Goal: Task Accomplishment & Management: Complete application form

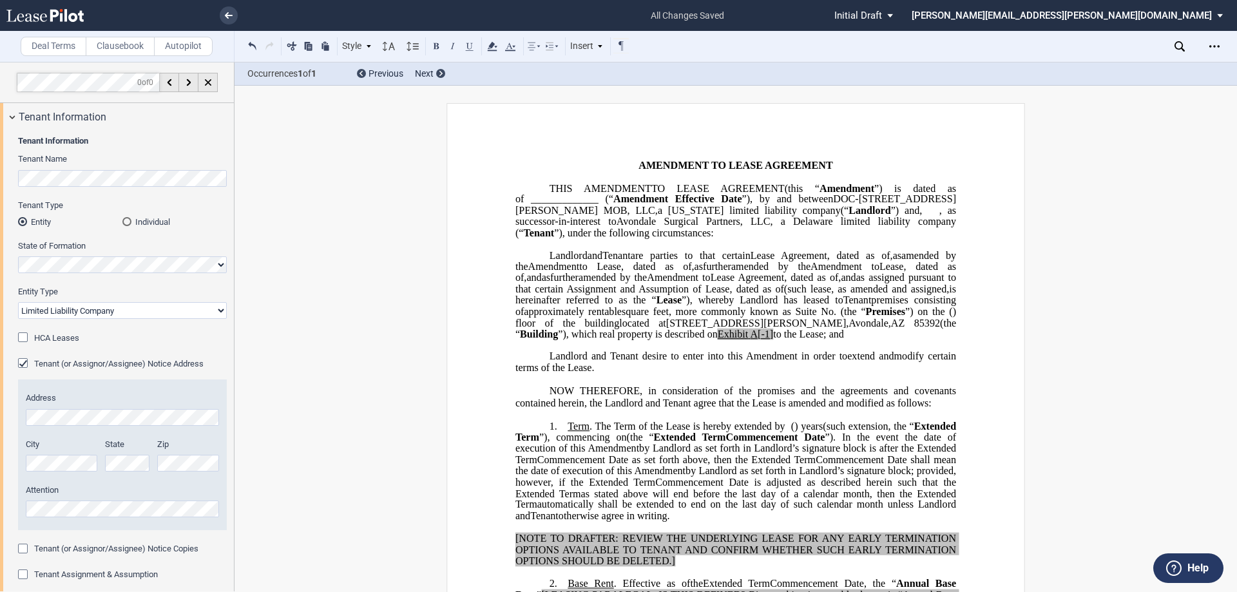
select select "limited liability company"
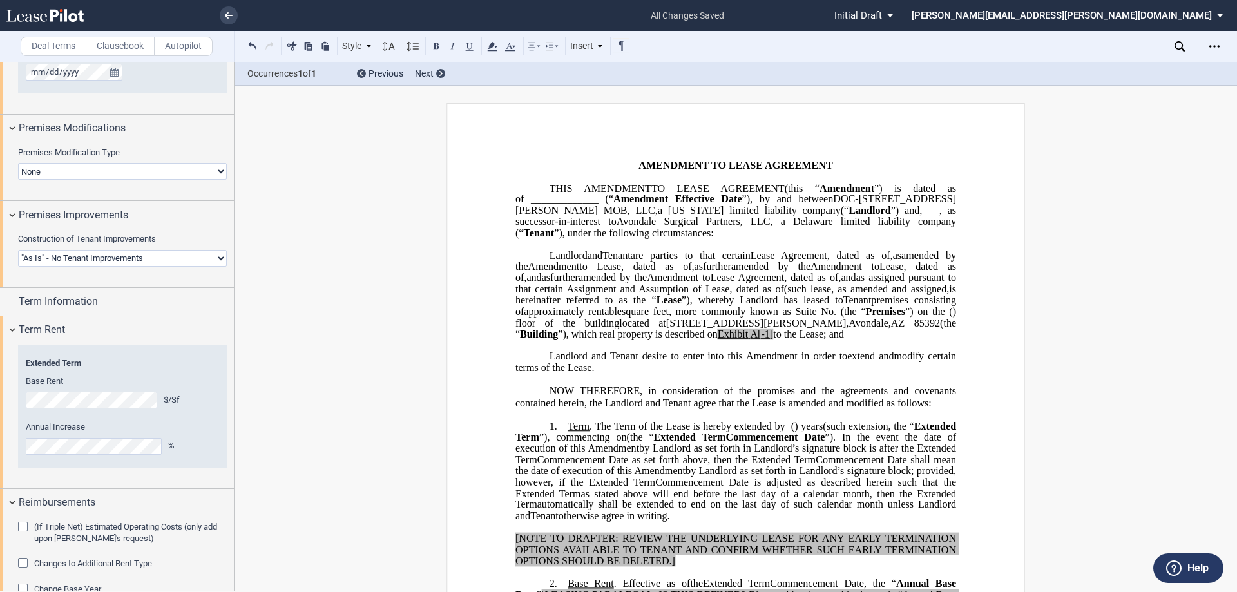
scroll to position [1240, 0]
click at [61, 266] on select "Landlord Constructs Tenant Improvements Tenant Constructs Tenant Improvements "…" at bounding box center [122, 261] width 209 height 17
click at [18, 253] on select "Landlord Constructs Tenant Improvements Tenant Constructs Tenant Improvements "…" at bounding box center [122, 261] width 209 height 17
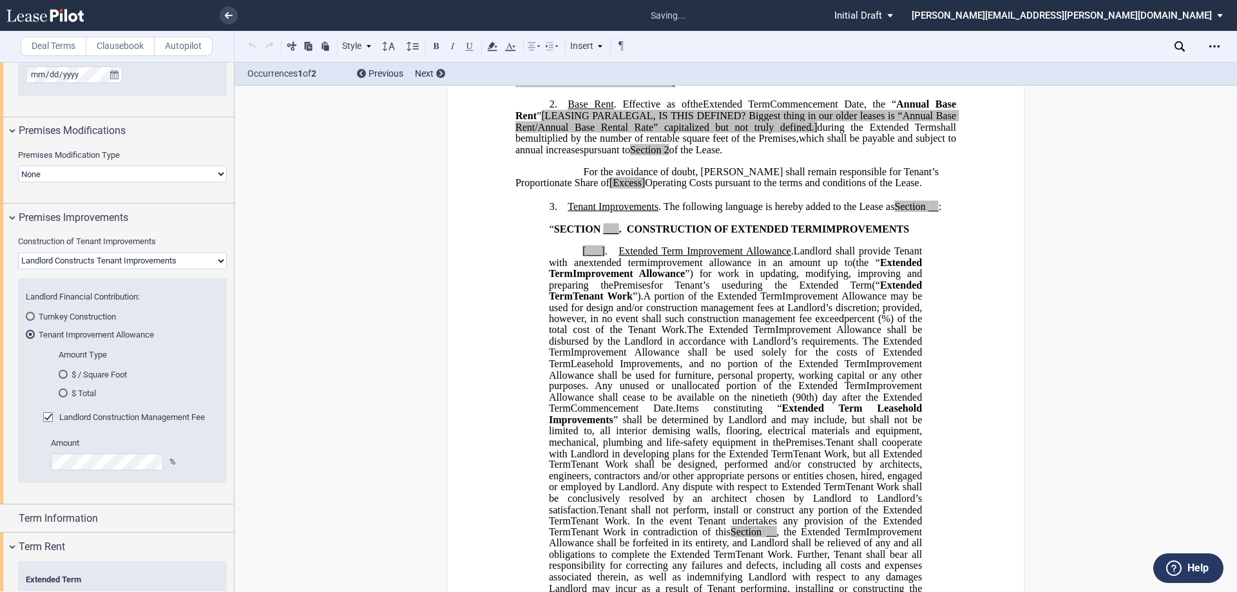
scroll to position [557, 0]
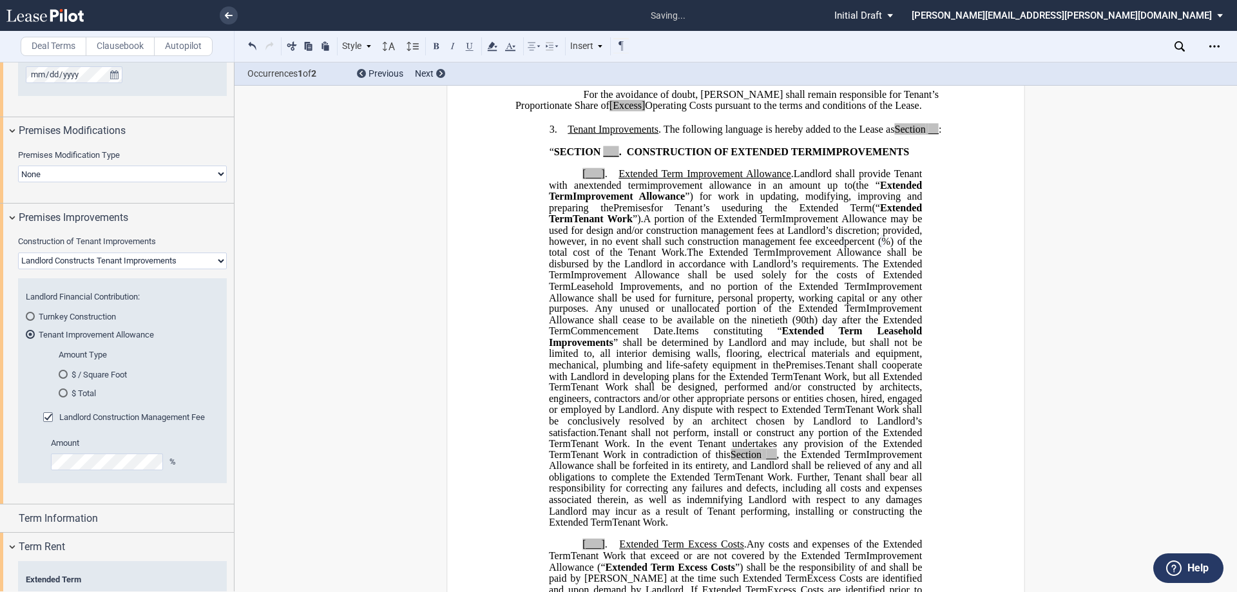
click at [90, 376] on md-radio-button "$ / Square Foot" at bounding box center [135, 375] width 153 height 12
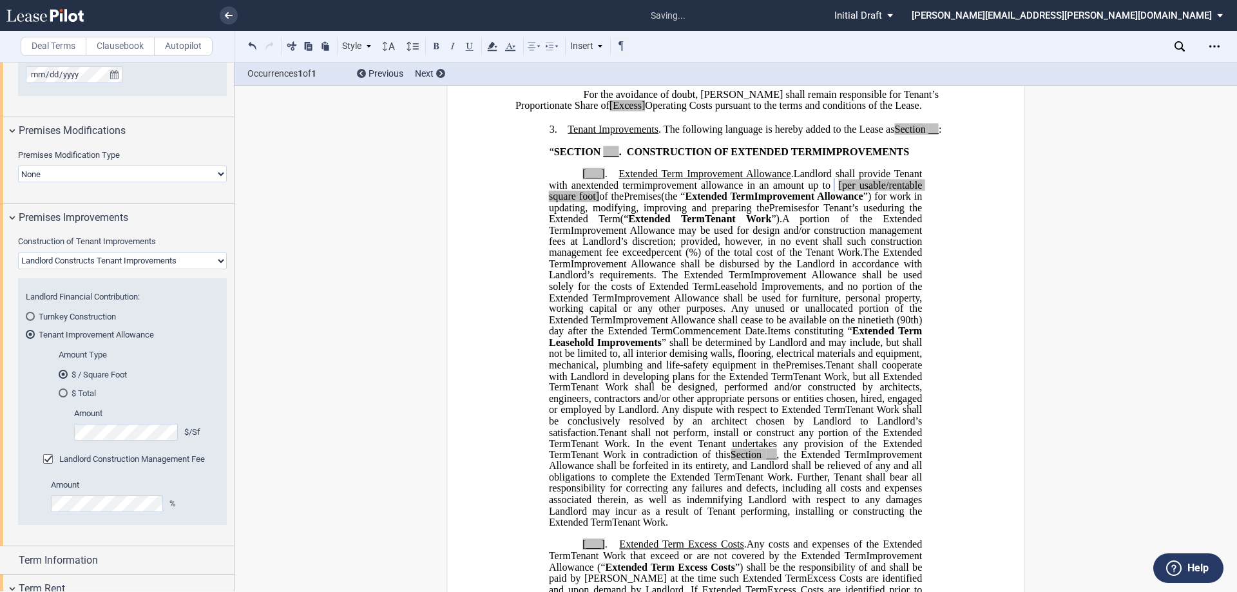
click at [769, 326] on span "Improvement Allowance shall cease to be available on the ninetieth" at bounding box center [753, 321] width 282 height 12
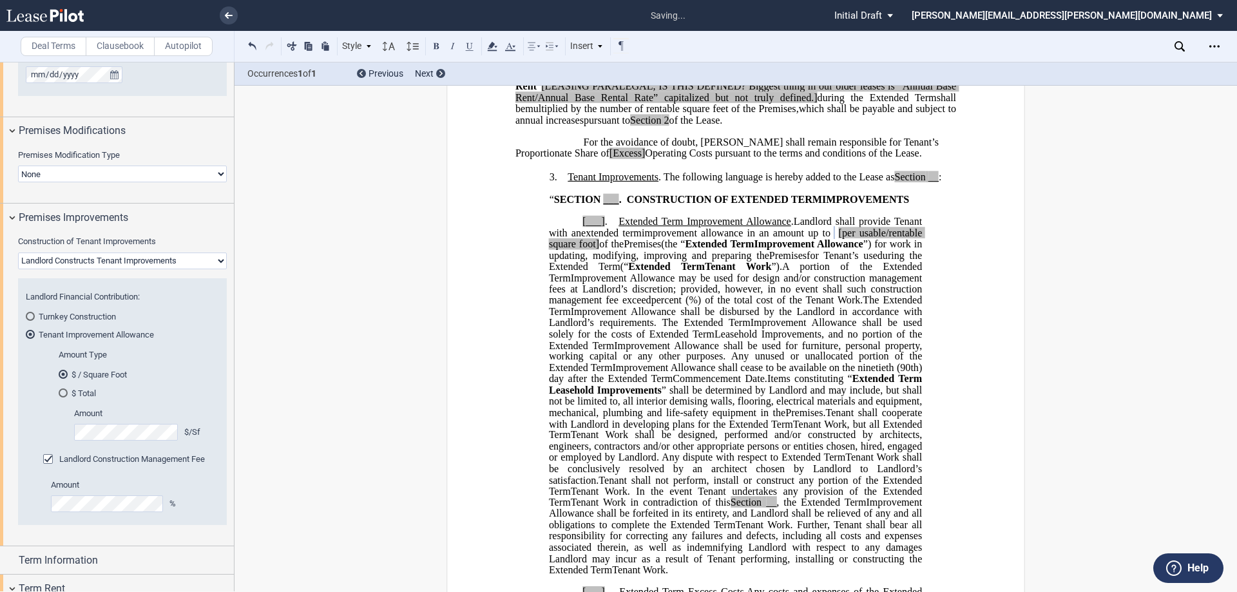
scroll to position [492, 0]
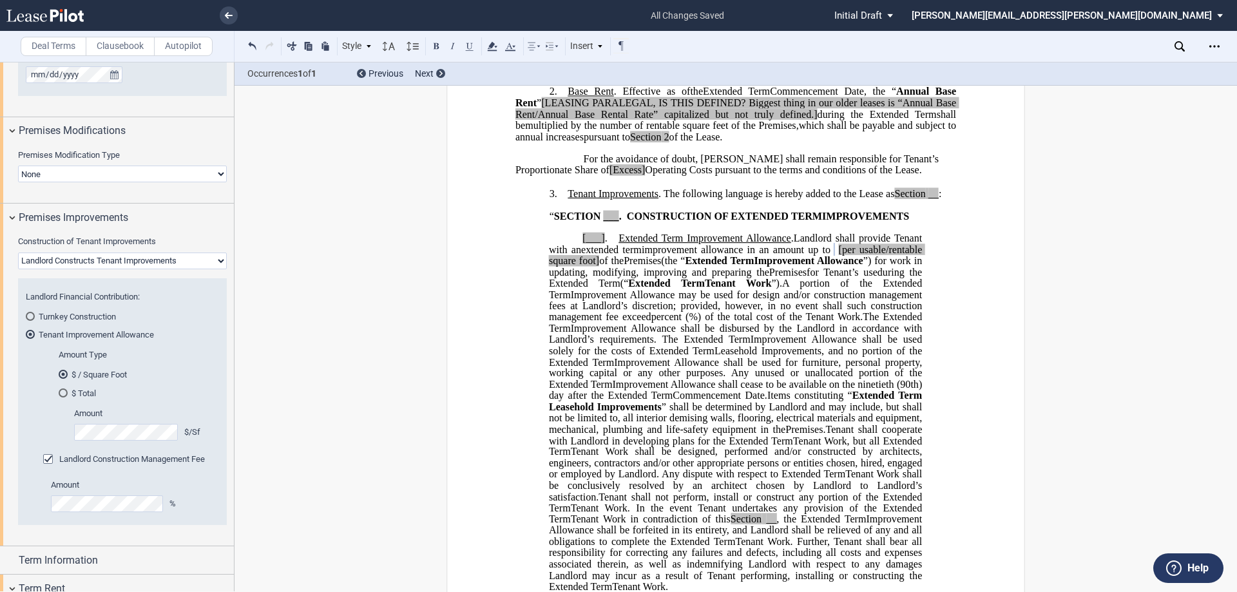
click at [190, 263] on select "Landlord Constructs Tenant Improvements Tenant Constructs Tenant Improvements "…" at bounding box center [122, 261] width 209 height 17
click at [18, 253] on select "Landlord Constructs Tenant Improvements Tenant Constructs Tenant Improvements "…" at bounding box center [122, 261] width 209 height 17
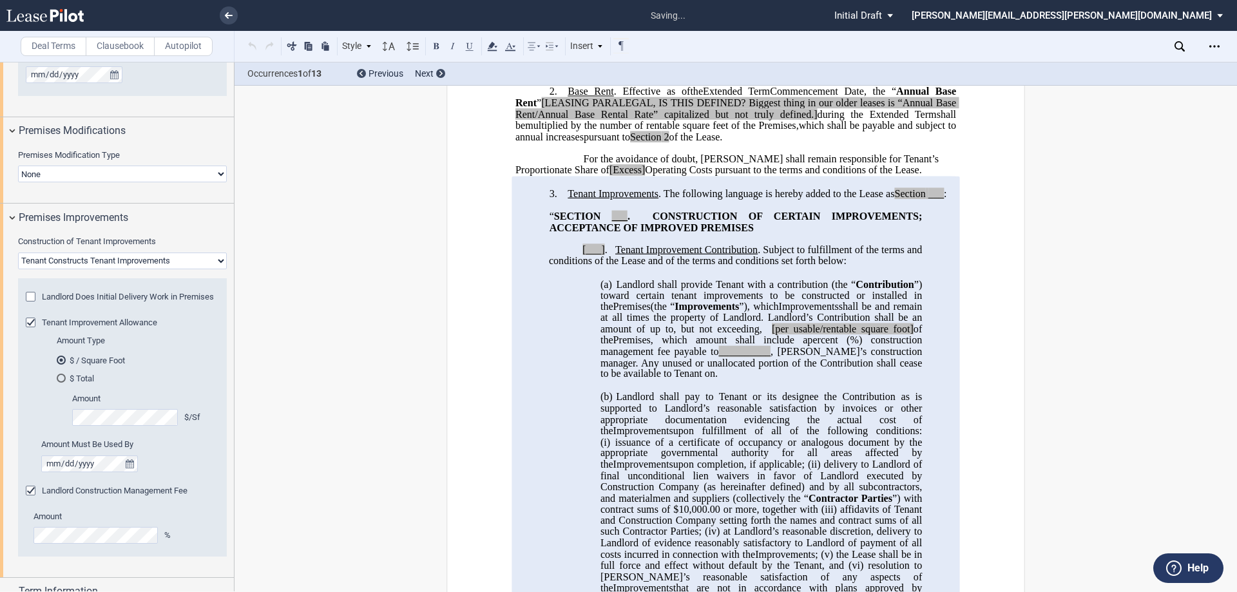
click at [119, 260] on select "Landlord Constructs Tenant Improvements Tenant Constructs Tenant Improvements "…" at bounding box center [122, 261] width 209 height 17
select select "landlord"
click at [18, 253] on select "Landlord Constructs Tenant Improvements Tenant Constructs Tenant Improvements "…" at bounding box center [122, 261] width 209 height 17
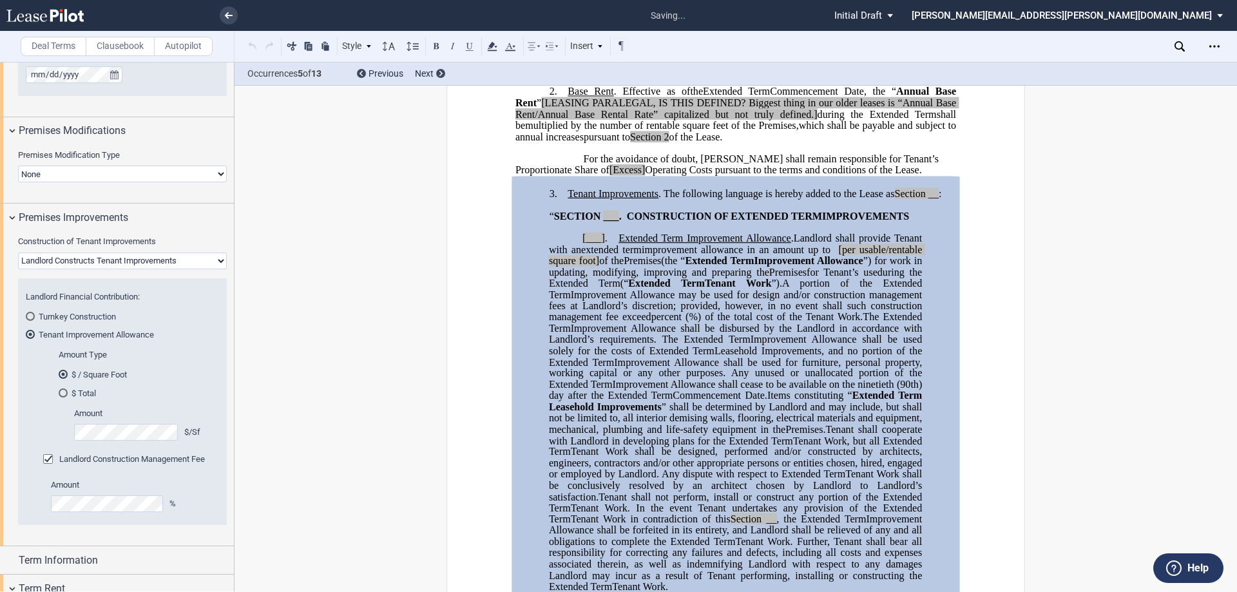
click at [614, 368] on span "Extended Term" at bounding box center [581, 362] width 65 height 12
click at [832, 278] on span "”) for work in updating, modifying, improving and preparing the" at bounding box center [737, 266] width 376 height 23
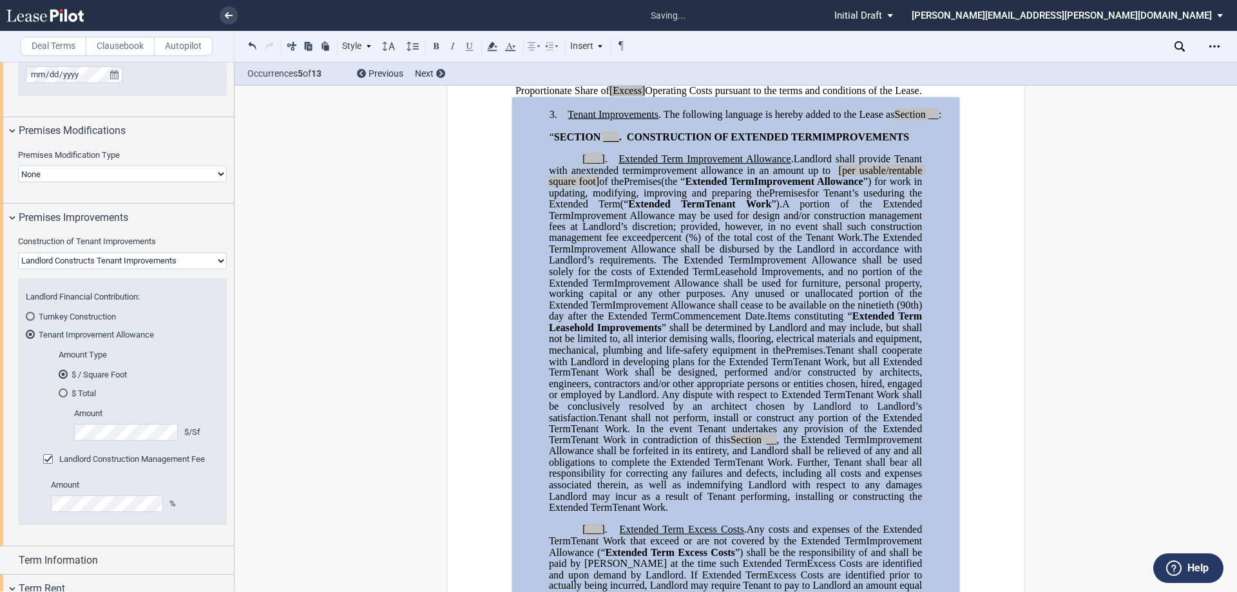
scroll to position [557, 0]
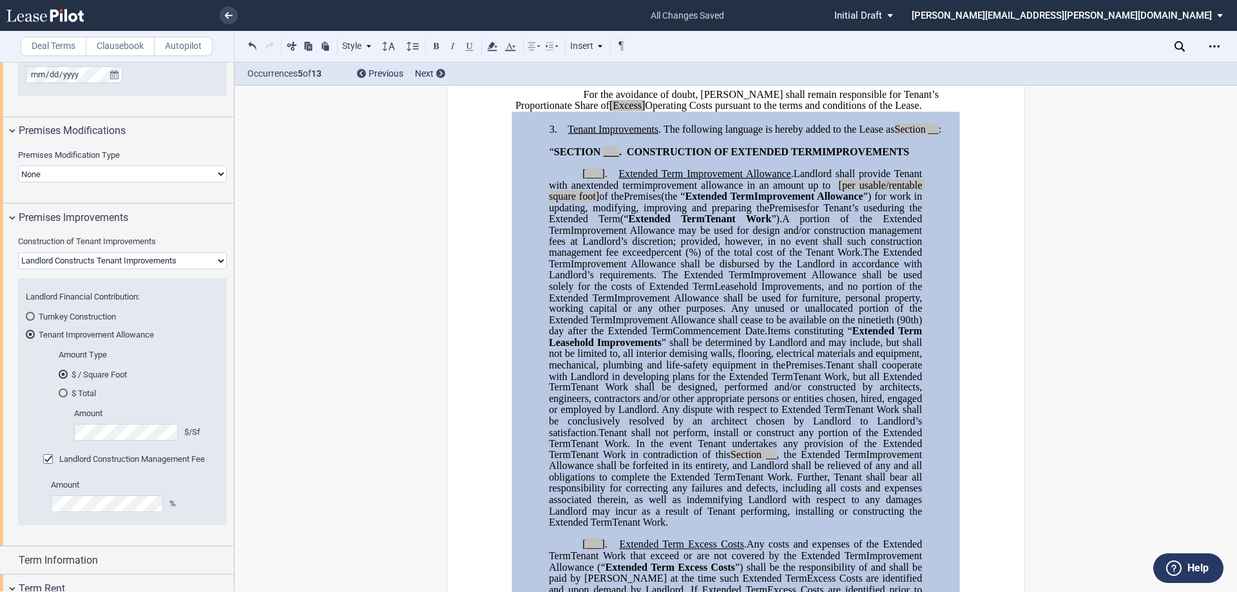
click at [692, 213] on span "”) for work in updating, modifying, improving and preparing the" at bounding box center [737, 202] width 376 height 23
click at [606, 281] on span "Improvement Allowance shall be disbursed by the Landlord in accordance with Lan…" at bounding box center [737, 269] width 376 height 23
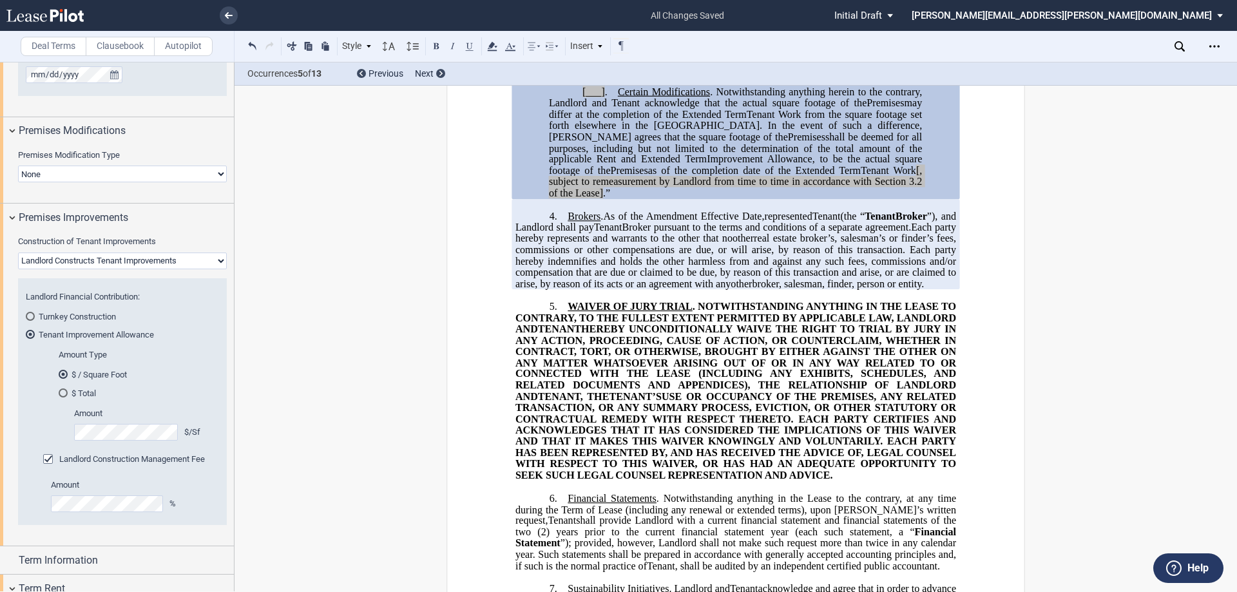
scroll to position [1653, 0]
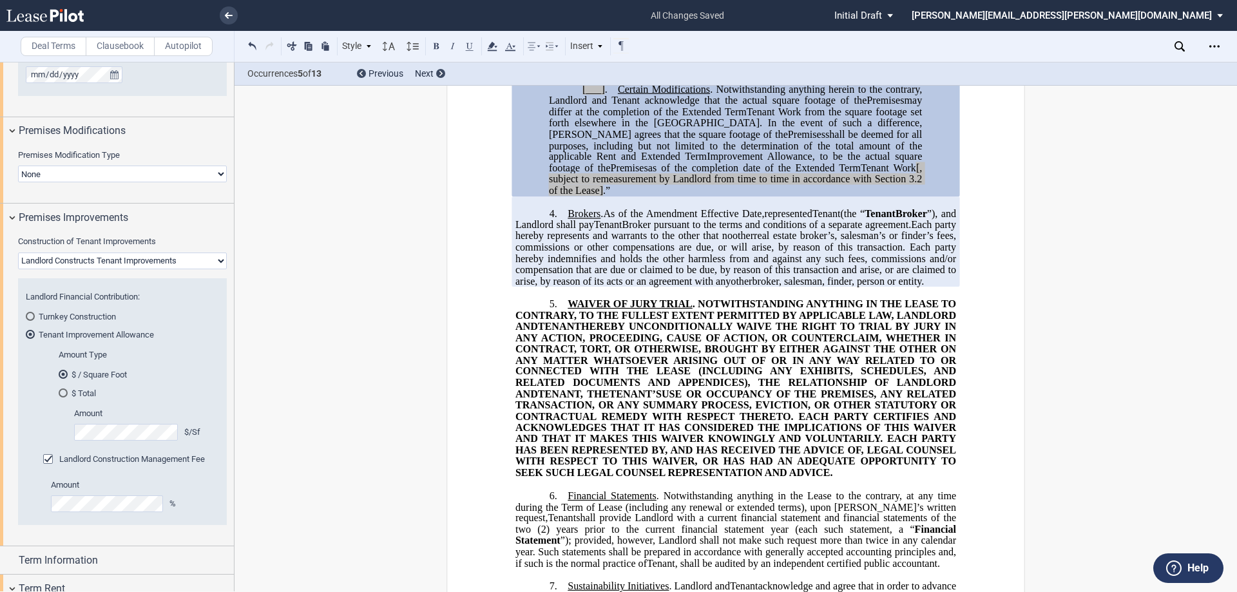
click at [884, 231] on span "Broker pursuant to the terms and conditions of a separate agreement." at bounding box center [766, 225] width 289 height 12
click at [869, 185] on span "[, subject to remeasurement by Landlord from time to time in accordance with Se…" at bounding box center [737, 173] width 376 height 23
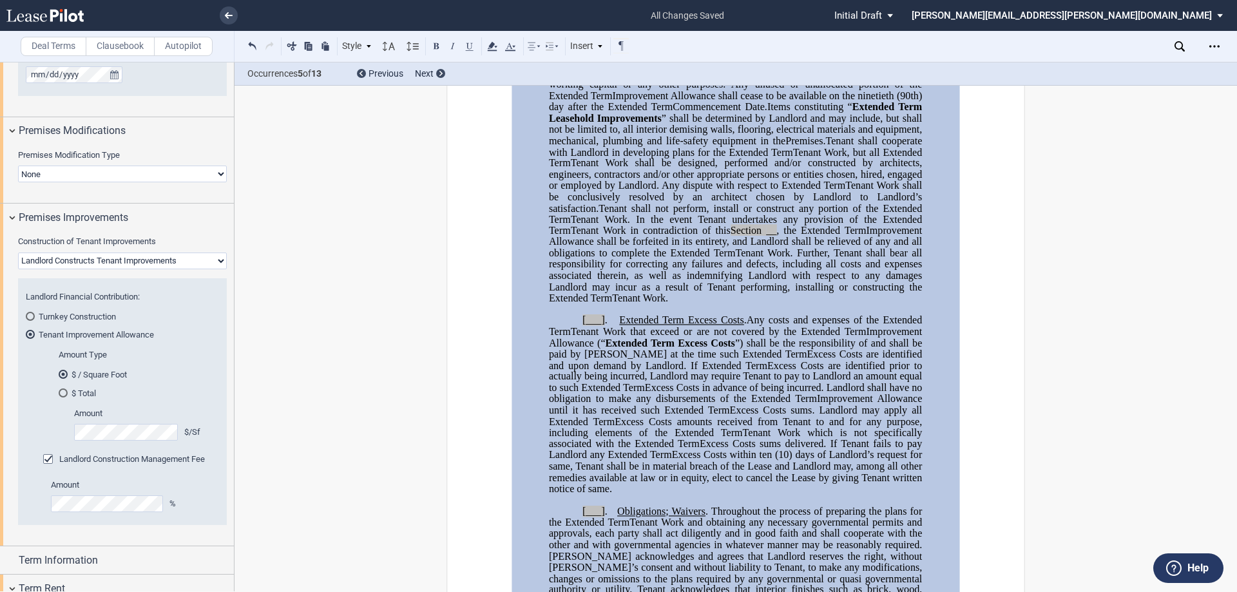
scroll to position [557, 0]
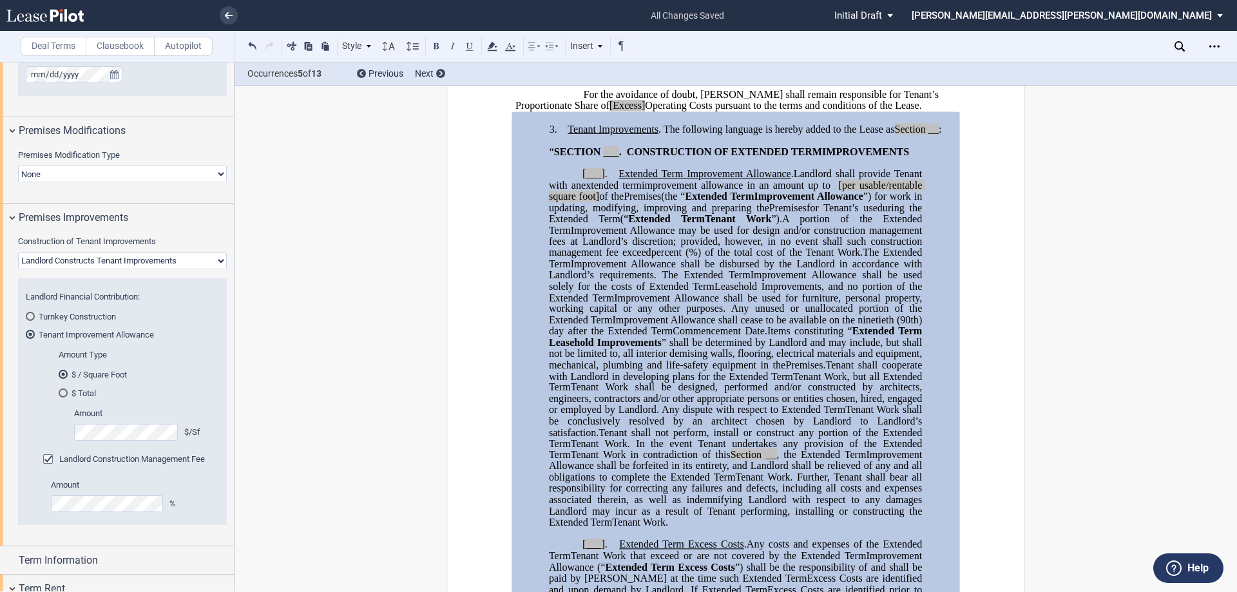
click at [906, 202] on span "[per usable/rentable square foot]" at bounding box center [737, 191] width 376 height 23
drag, startPoint x: 574, startPoint y: 227, endPoint x: 536, endPoint y: 227, distance: 38.0
click at [596, 202] on span "per rentable square foot]" at bounding box center [737, 191] width 376 height 23
drag, startPoint x: 865, startPoint y: 213, endPoint x: 871, endPoint y: 226, distance: 14.7
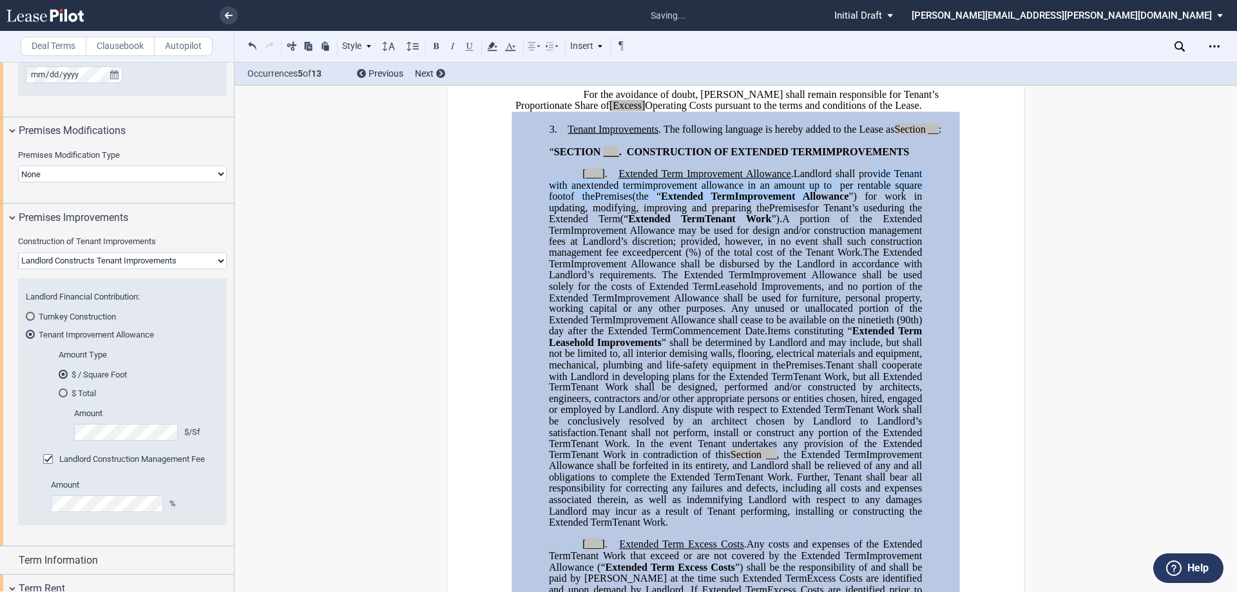
click at [871, 226] on p "[___] . Extended Term Improvement Allowance . Expansion Space Improvement Allow…" at bounding box center [735, 349] width 373 height 360
click at [495, 46] on icon at bounding box center [492, 46] width 15 height 15
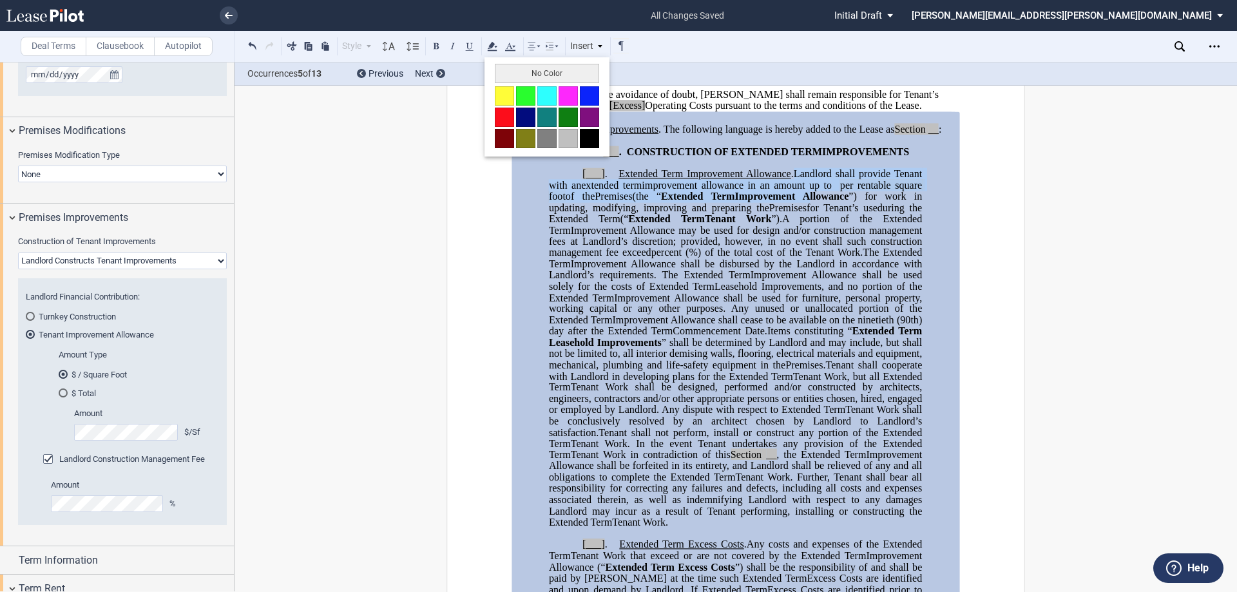
click at [523, 70] on button "No Color" at bounding box center [547, 73] width 104 height 19
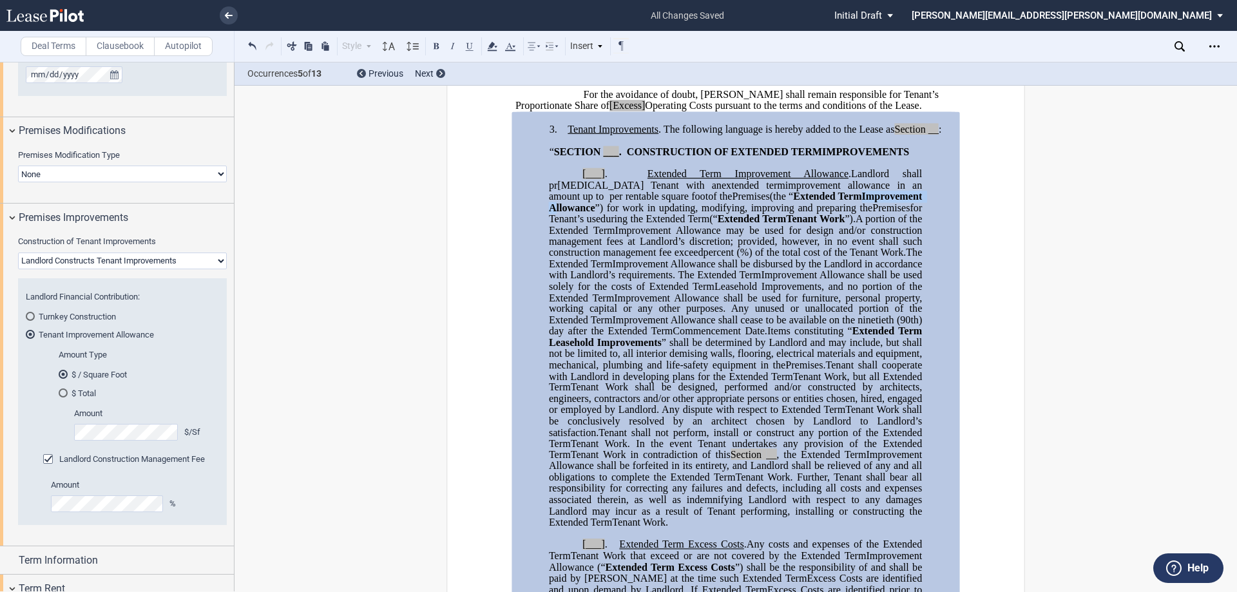
click at [716, 281] on span "Improvement Allowance shall be disbursed by the Landlord in accordance with Lan…" at bounding box center [737, 269] width 376 height 23
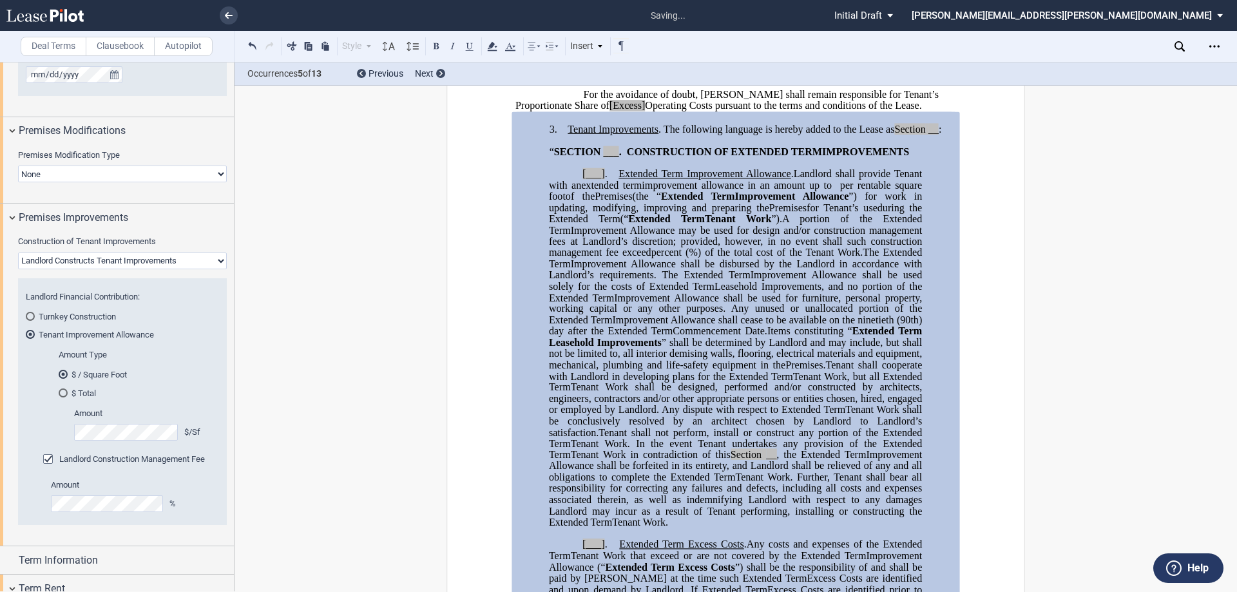
click at [715, 269] on span "Extended Term" at bounding box center [737, 258] width 376 height 23
drag, startPoint x: 840, startPoint y: 508, endPoint x: 819, endPoint y: 476, distance: 38.1
click at [840, 483] on span "Improvement Allowance shall be forfeited in its entirety, and Landlord shall be…" at bounding box center [737, 466] width 376 height 34
drag, startPoint x: 739, startPoint y: 364, endPoint x: 711, endPoint y: 374, distance: 29.6
click at [711, 374] on p "[___] . Extended Term Improvement Allowance . Expansion Space Improvement Allow…" at bounding box center [735, 349] width 373 height 360
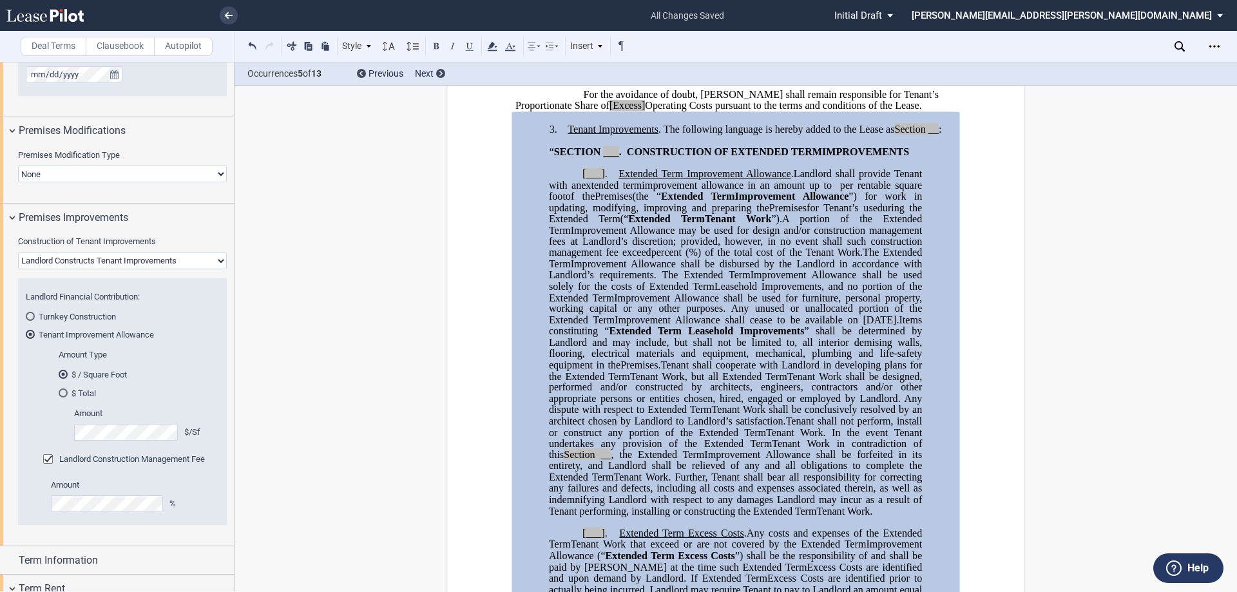
click at [790, 315] on span "Improvement Allowance shall be used for furniture, personal property, working c…" at bounding box center [737, 303] width 376 height 23
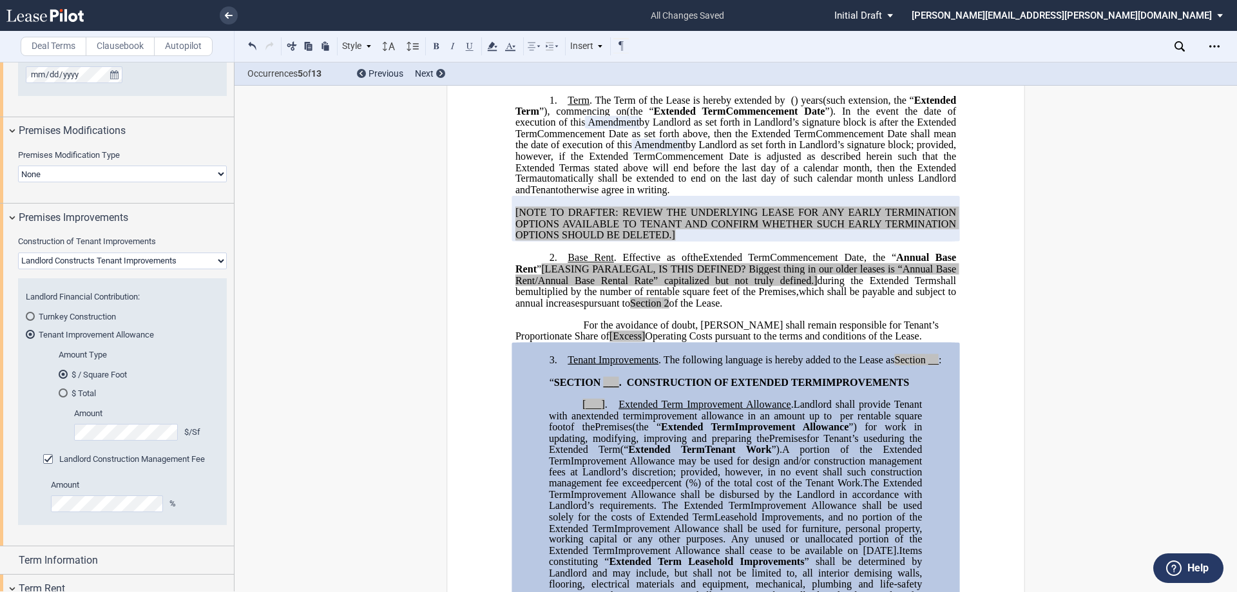
scroll to position [299, 0]
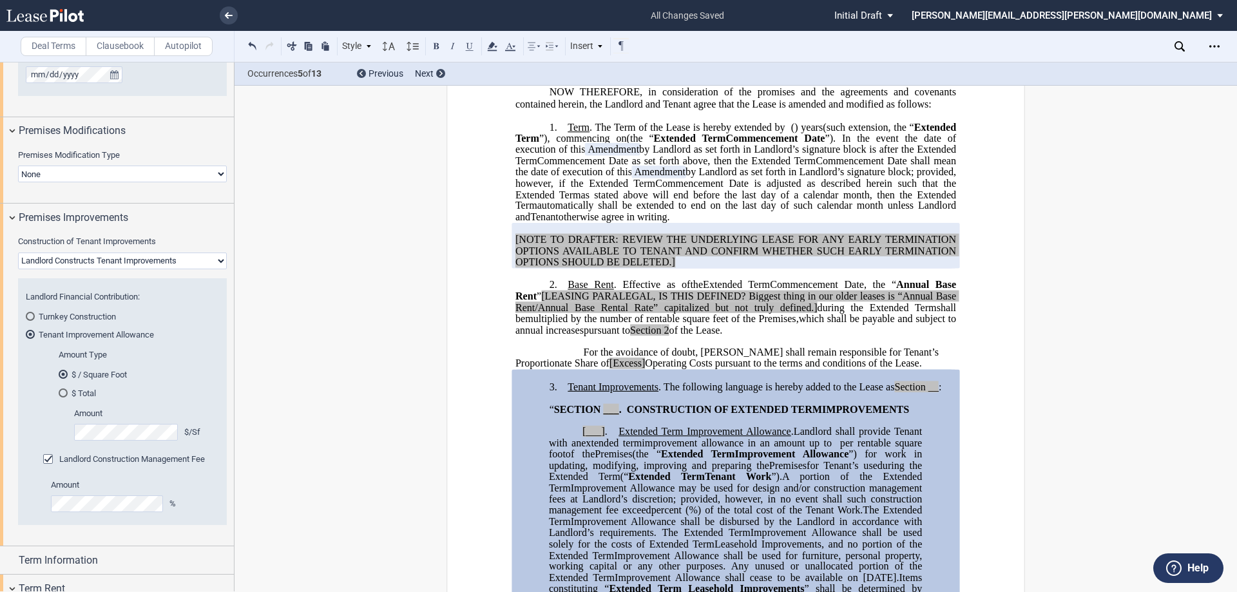
click at [658, 189] on span "Commencement Date is adjusted as described herein such that the" at bounding box center [805, 183] width 301 height 12
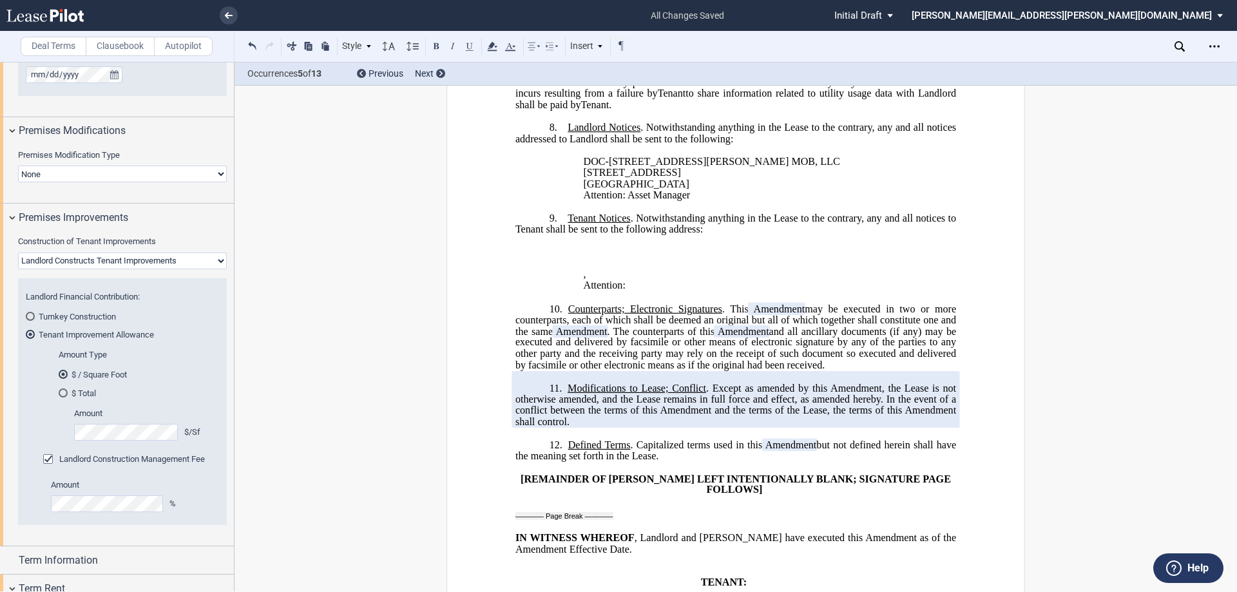
scroll to position [2366, 0]
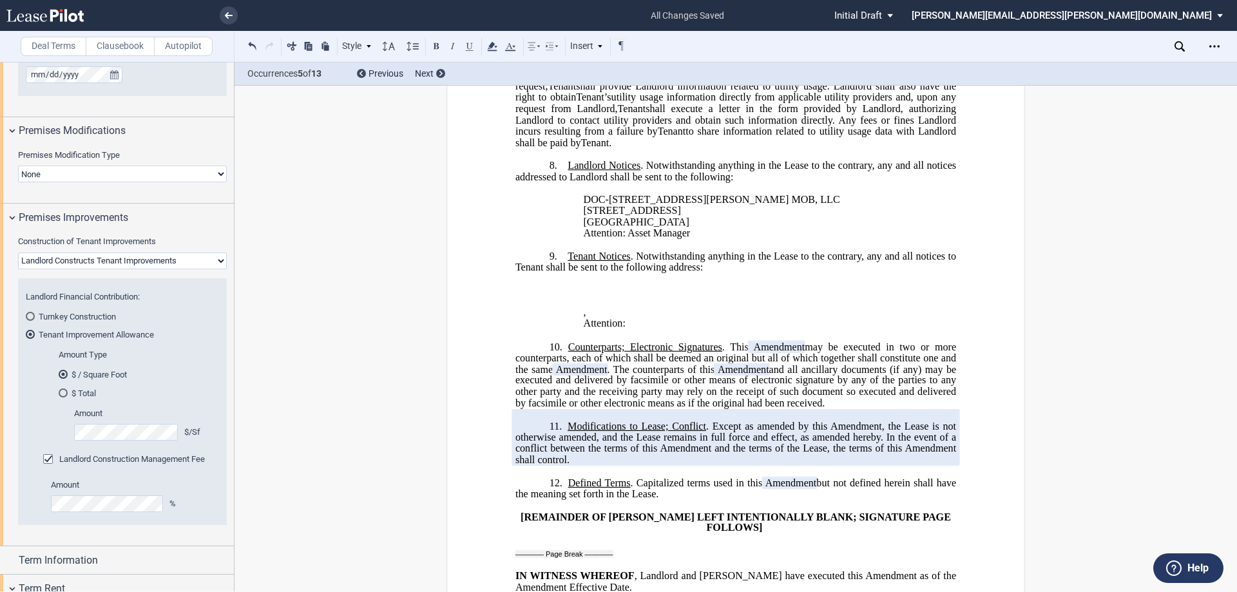
click at [790, 318] on p "﻿ ﻿ , ﻿ ﻿ ﻿ ﻿" at bounding box center [770, 312] width 373 height 11
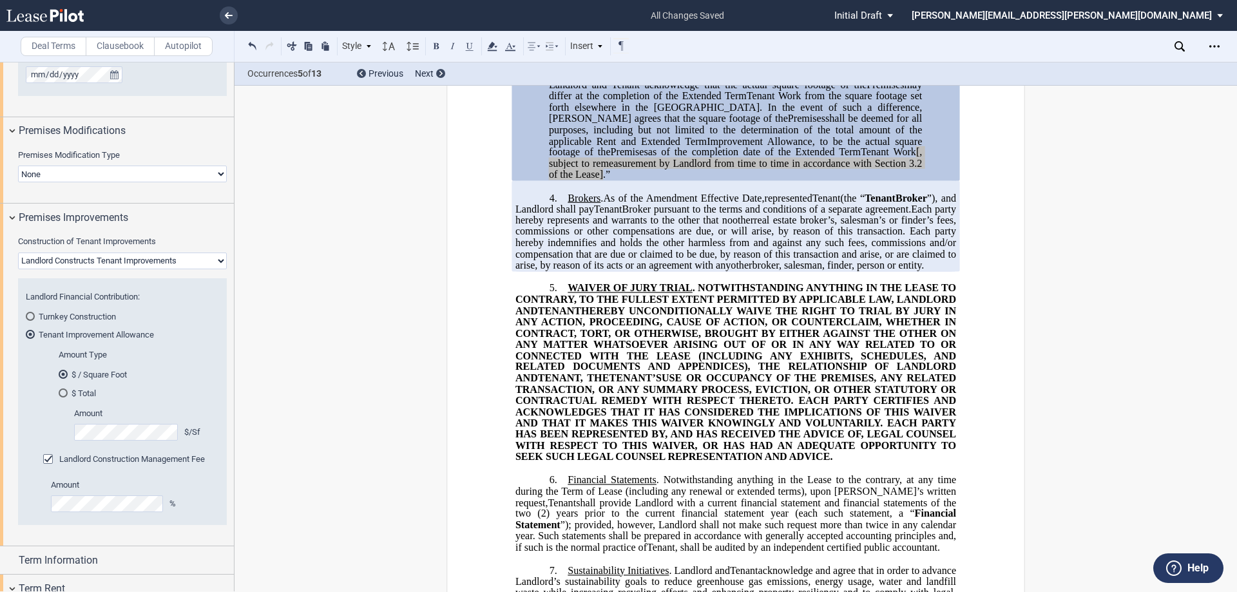
scroll to position [1528, 0]
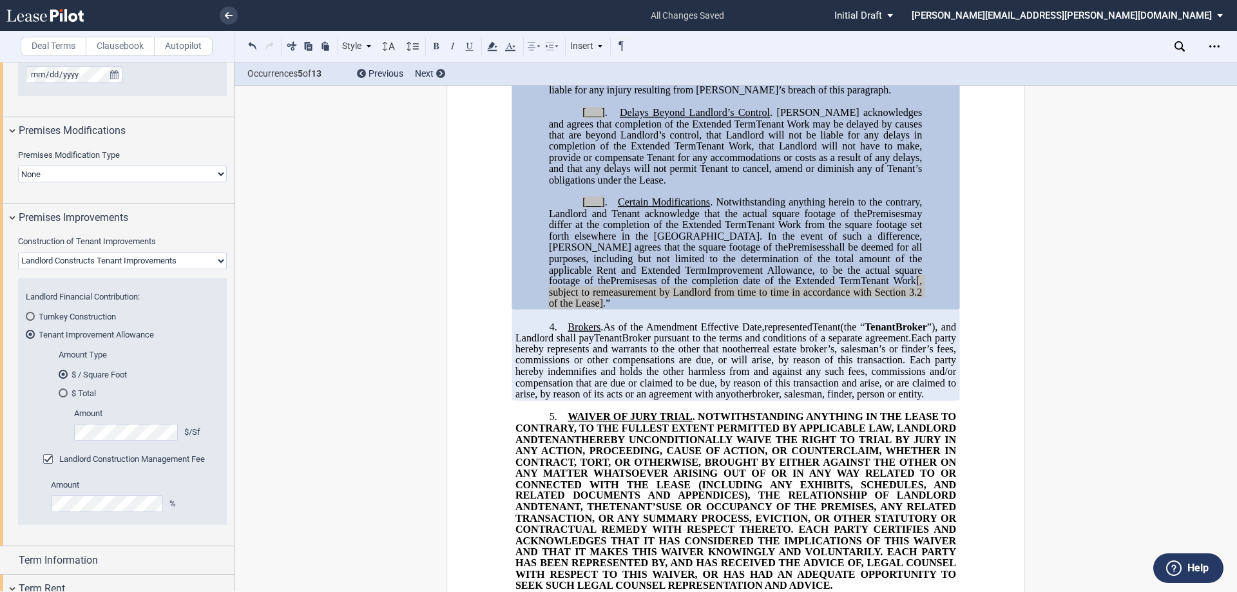
click at [806, 344] on span "Broker pursuant to the terms and conditions of a separate agreement." at bounding box center [766, 338] width 289 height 12
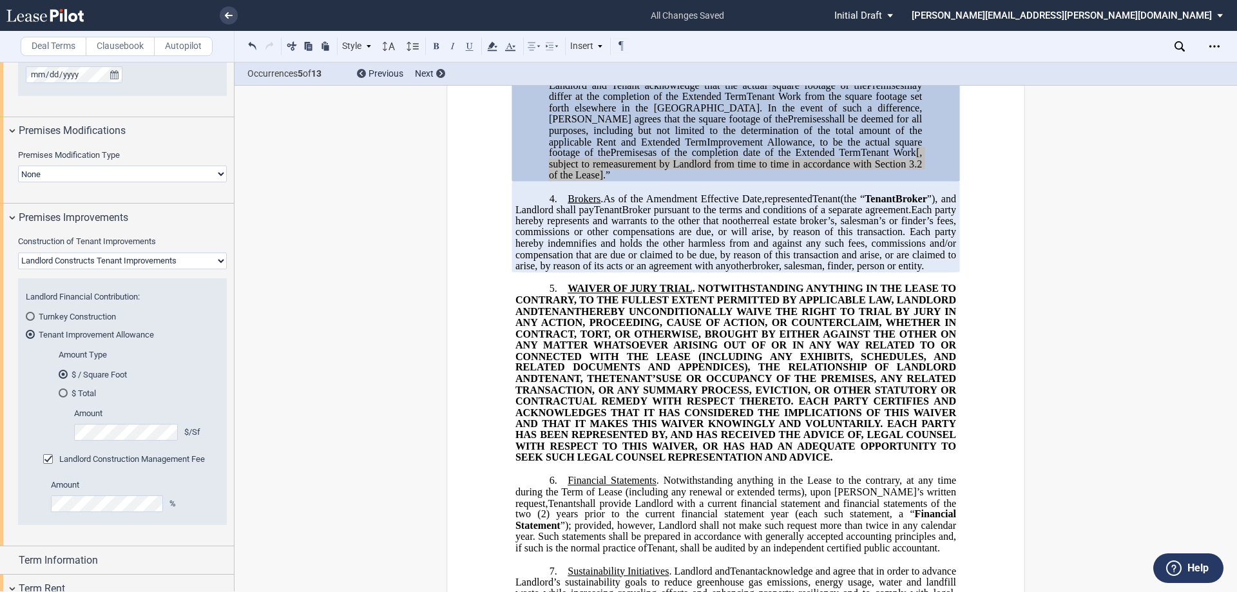
click at [800, 454] on span "USE OR OCCUPANCY OF THE PREMISES, ANY RELATED TRANSACTION, OR ANY SUMMARY PROCE…" at bounding box center [737, 418] width 443 height 90
click at [1225, 43] on div "Open Lease options menu" at bounding box center [1215, 46] width 21 height 21
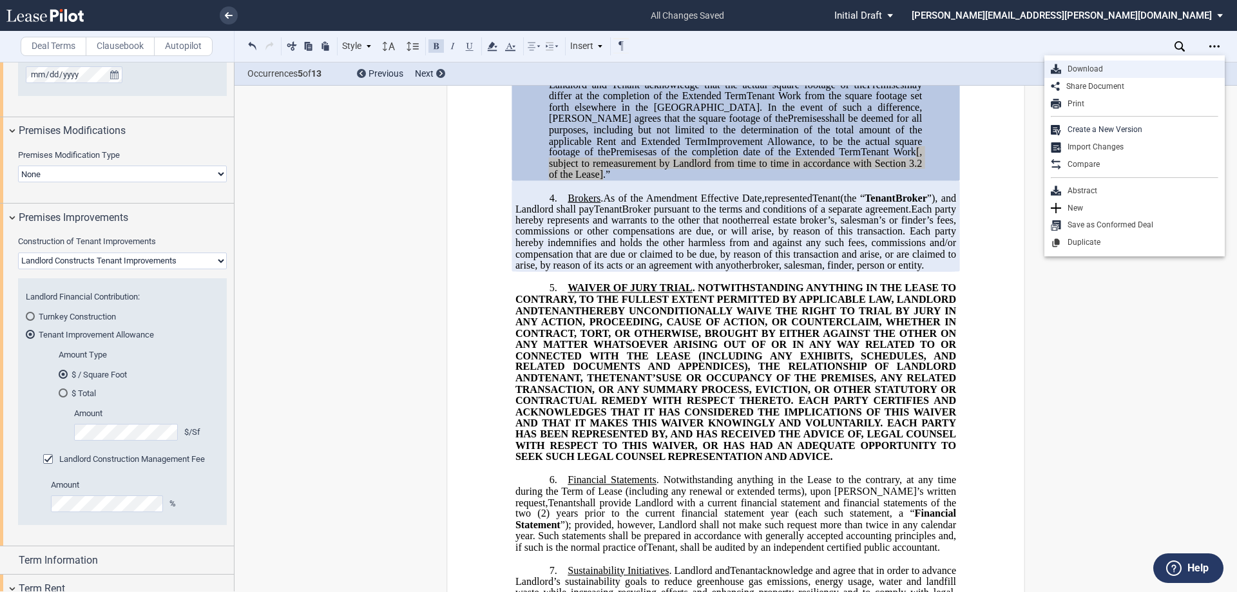
click at [1145, 67] on div "Download" at bounding box center [1140, 69] width 157 height 11
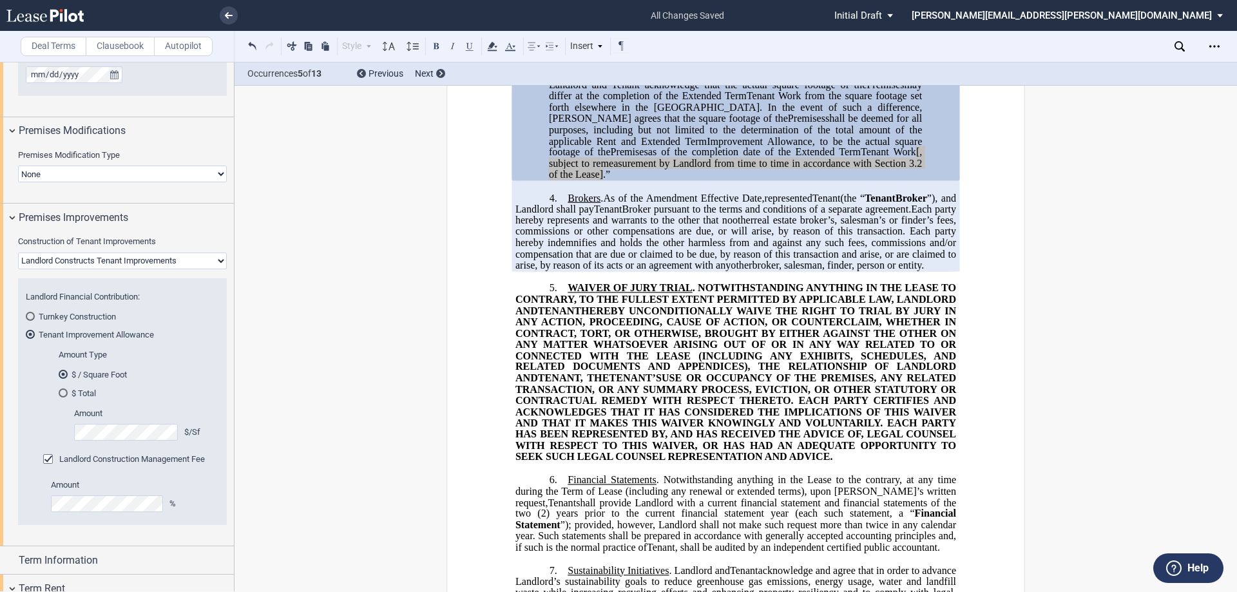
click at [659, 271] on span "real estate broker’s, salesman’s or finder’s fees, commissions or other compens…" at bounding box center [737, 243] width 443 height 56
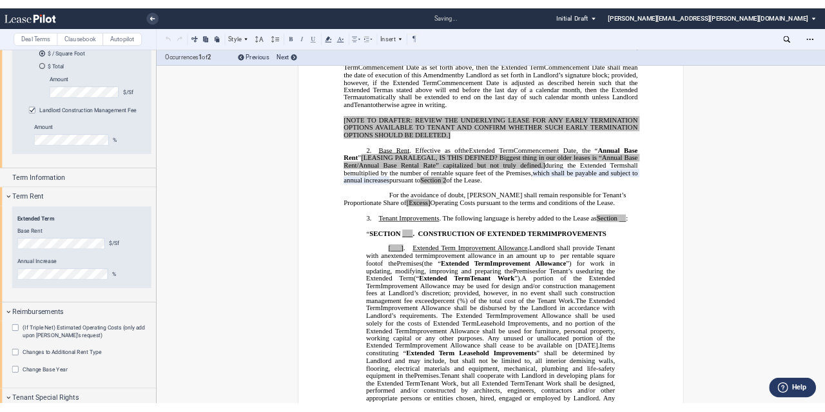
scroll to position [354, 0]
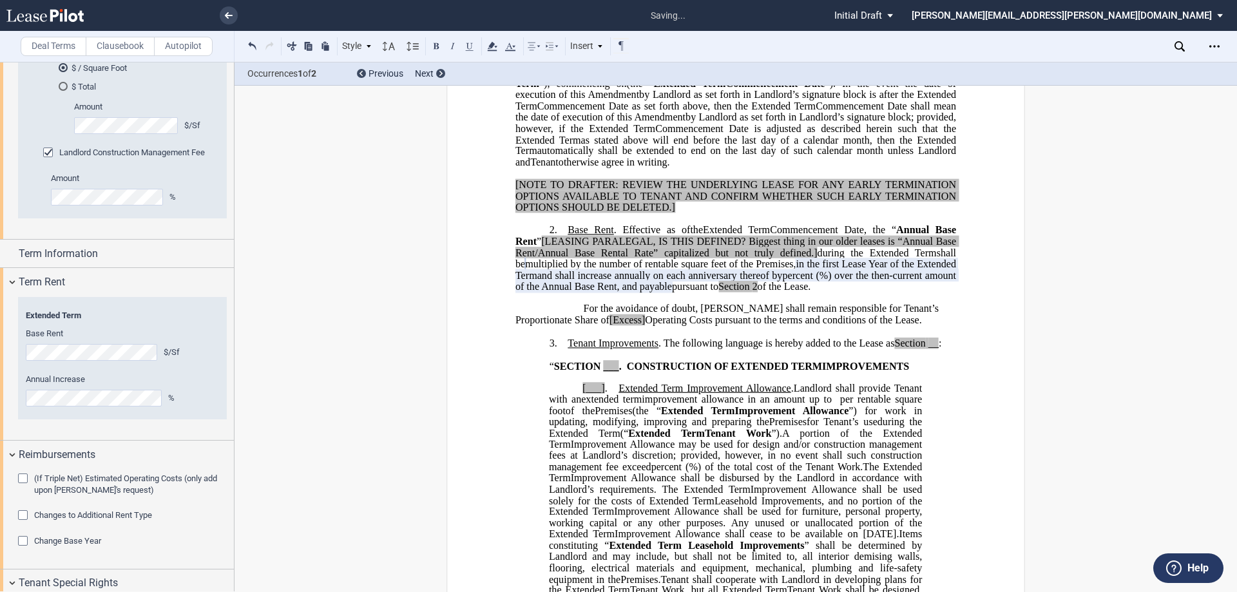
click at [718, 270] on span "multiplied by the number of rentable square feet of the Premises," at bounding box center [660, 264] width 271 height 12
click at [796, 270] on span "multiplied by the number of rentable square feet of the Premises," at bounding box center [660, 264] width 271 height 12
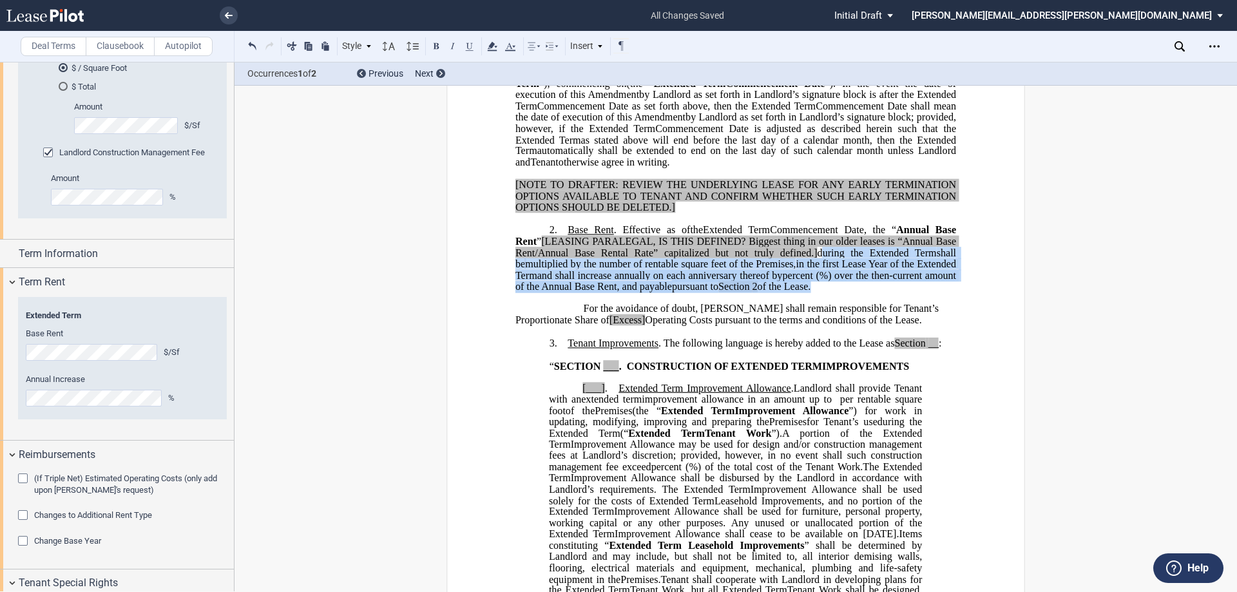
drag, startPoint x: 813, startPoint y: 275, endPoint x: 936, endPoint y: 309, distance: 127.8
click at [936, 293] on p "2. Base Rent . Effective as of [______] [______] the Extended Term the ﻿ ﻿ Exte…" at bounding box center [736, 258] width 441 height 68
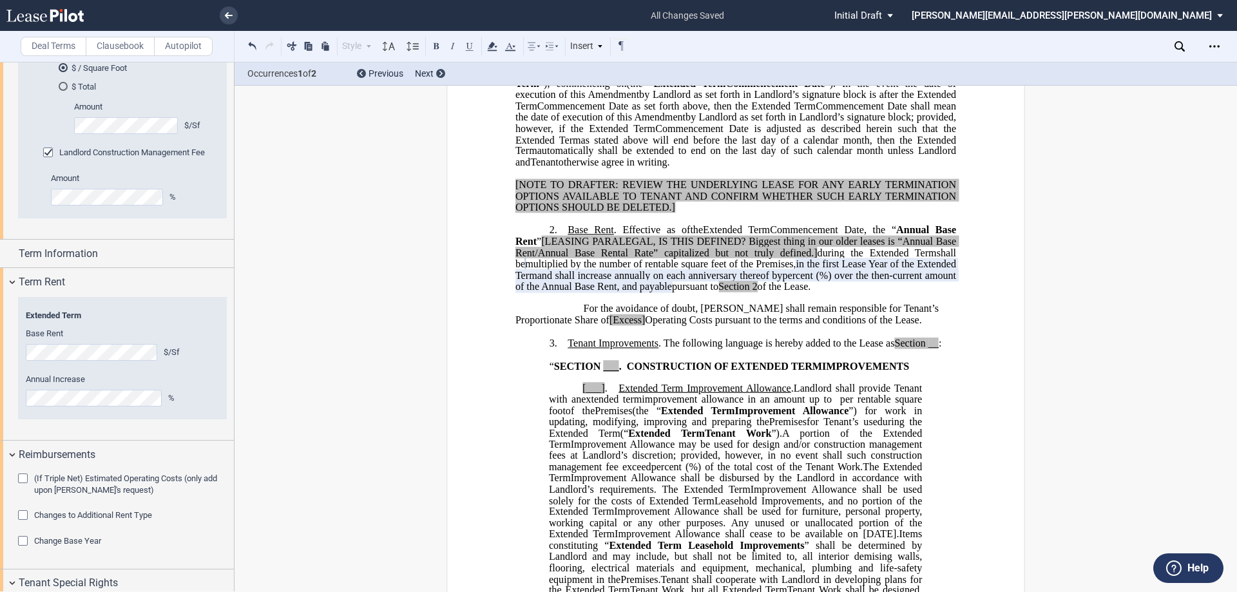
drag, startPoint x: 892, startPoint y: 286, endPoint x: 822, endPoint y: 276, distance: 70.3
click at [796, 270] on span "multiplied by the number of rentable square feet of the Premises," at bounding box center [660, 264] width 271 height 12
drag, startPoint x: 815, startPoint y: 278, endPoint x: 946, endPoint y: 309, distance: 134.0
click at [946, 293] on p "2. Base Rent . Effective as of [______] [______] the Extended Term the ﻿ ﻿ Exte…" at bounding box center [736, 258] width 441 height 68
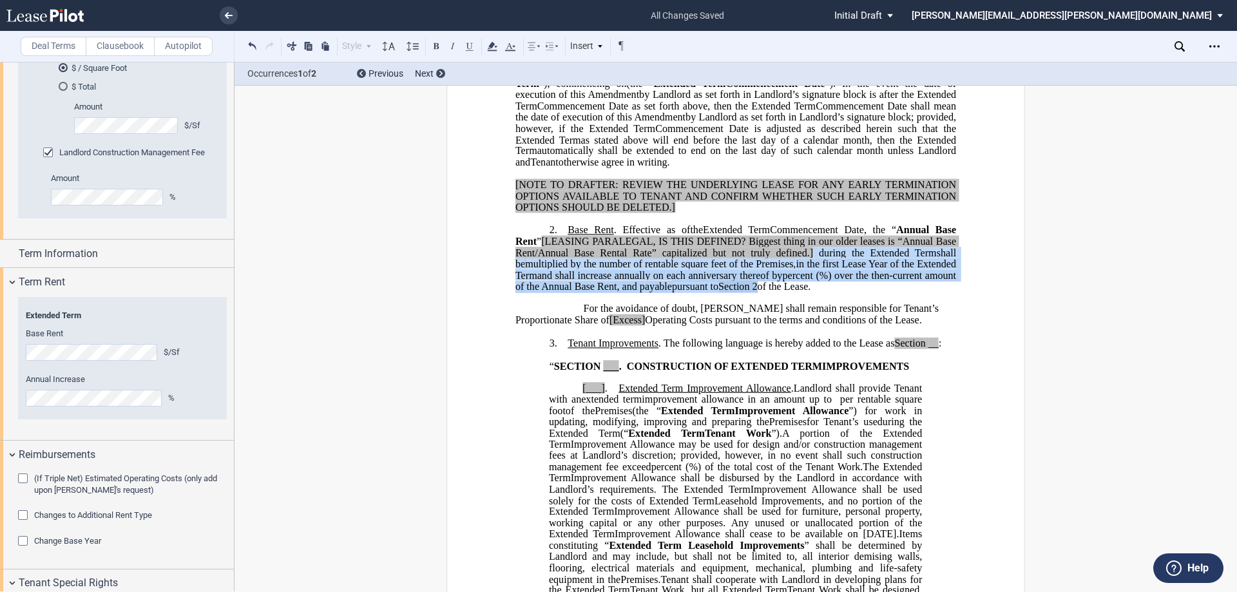
click at [950, 304] on p "﻿" at bounding box center [736, 298] width 441 height 11
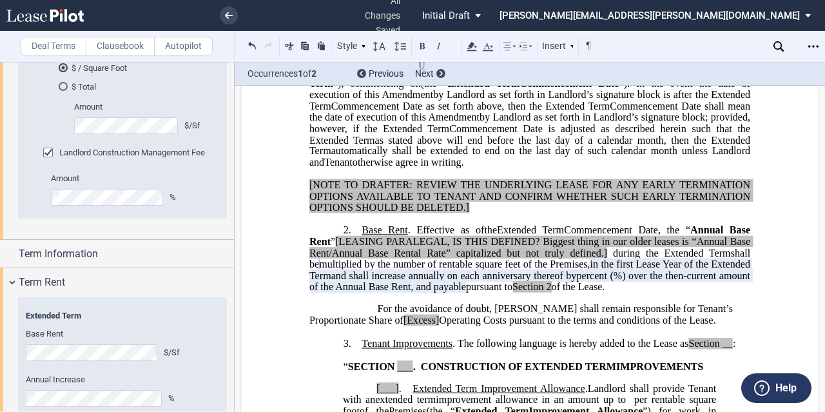
scroll to position [1547, 0]
